Goal: Information Seeking & Learning: Learn about a topic

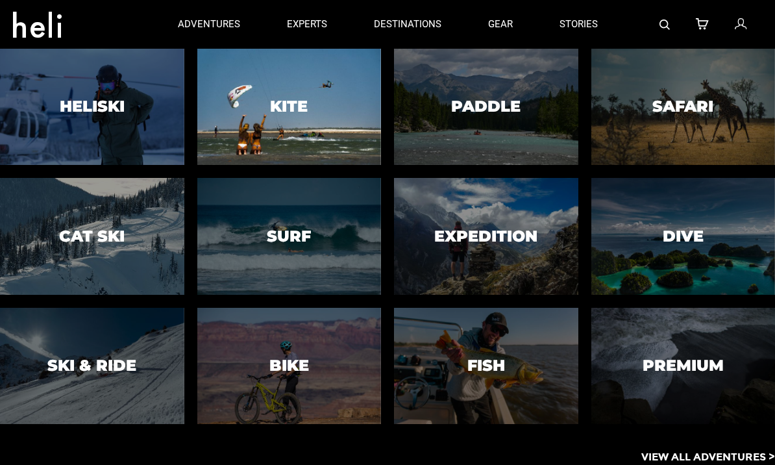
click at [287, 115] on h3 "Kite" at bounding box center [289, 106] width 38 height 17
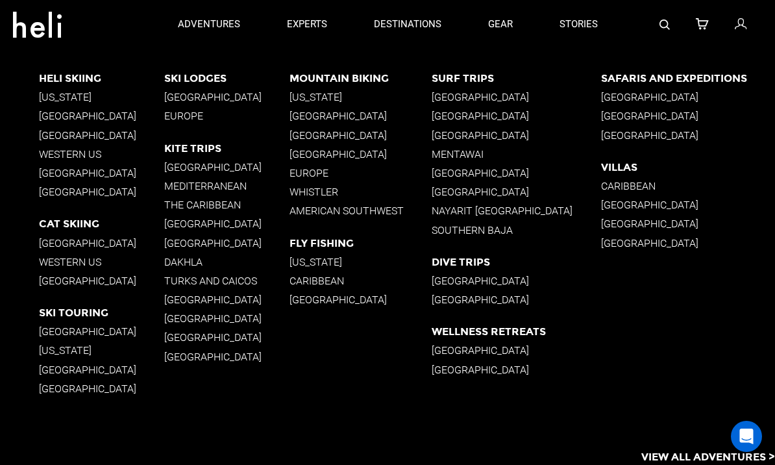
click at [180, 223] on p "[GEOGRAPHIC_DATA]" at bounding box center [226, 223] width 125 height 12
click at [197, 298] on p "[GEOGRAPHIC_DATA]" at bounding box center [226, 299] width 125 height 12
click at [179, 225] on p "[GEOGRAPHIC_DATA]" at bounding box center [226, 223] width 125 height 12
